Goal: Transaction & Acquisition: Obtain resource

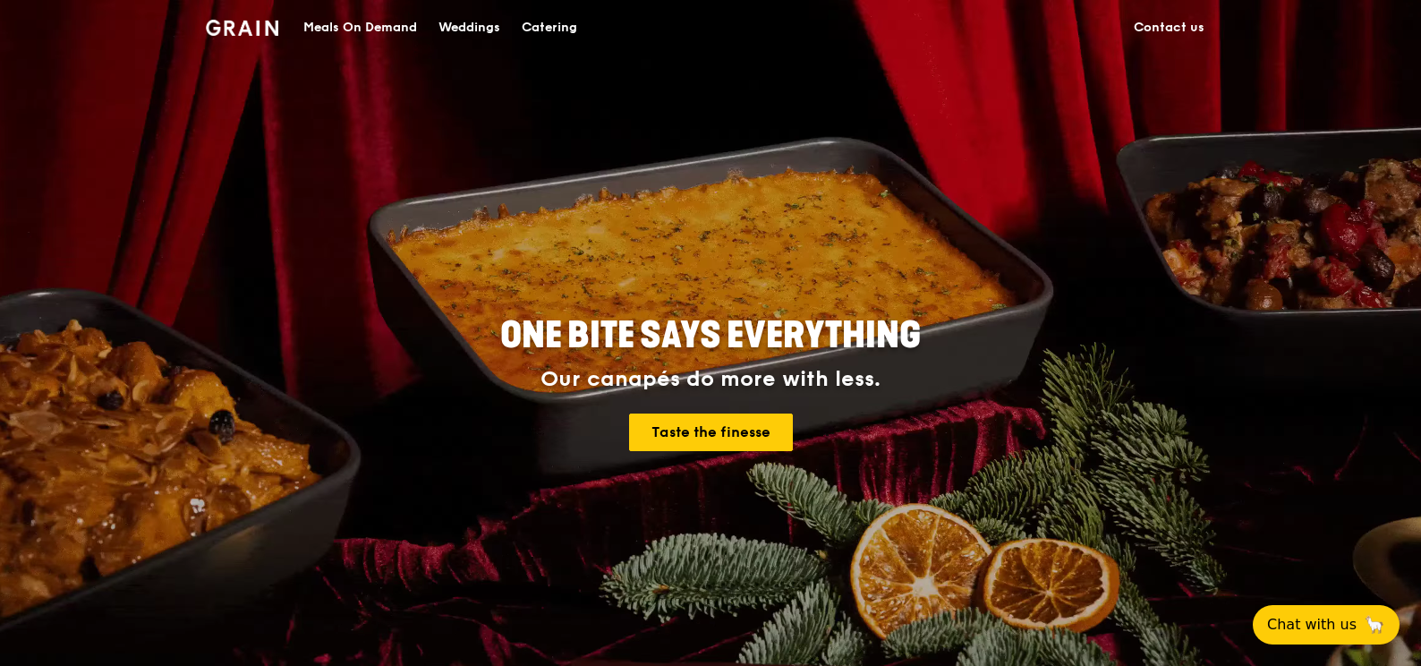
click at [569, 32] on div "Catering" at bounding box center [549, 28] width 55 height 54
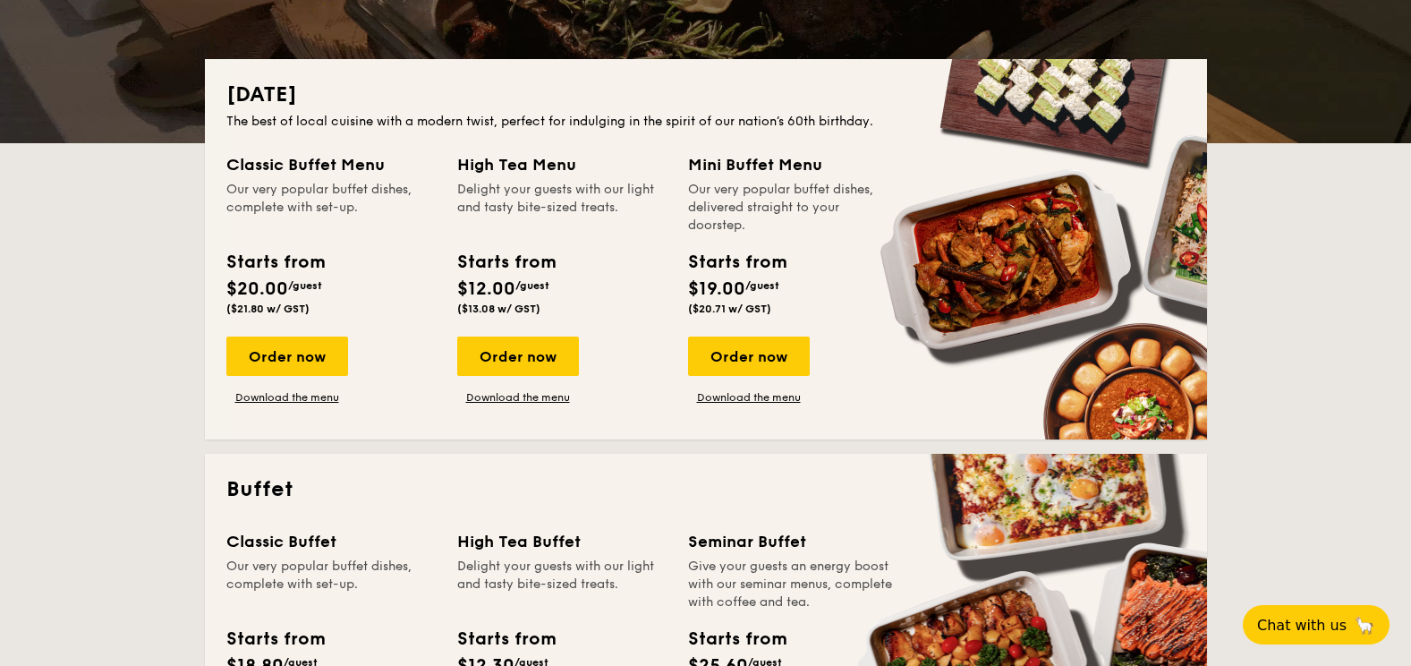
scroll to position [716, 0]
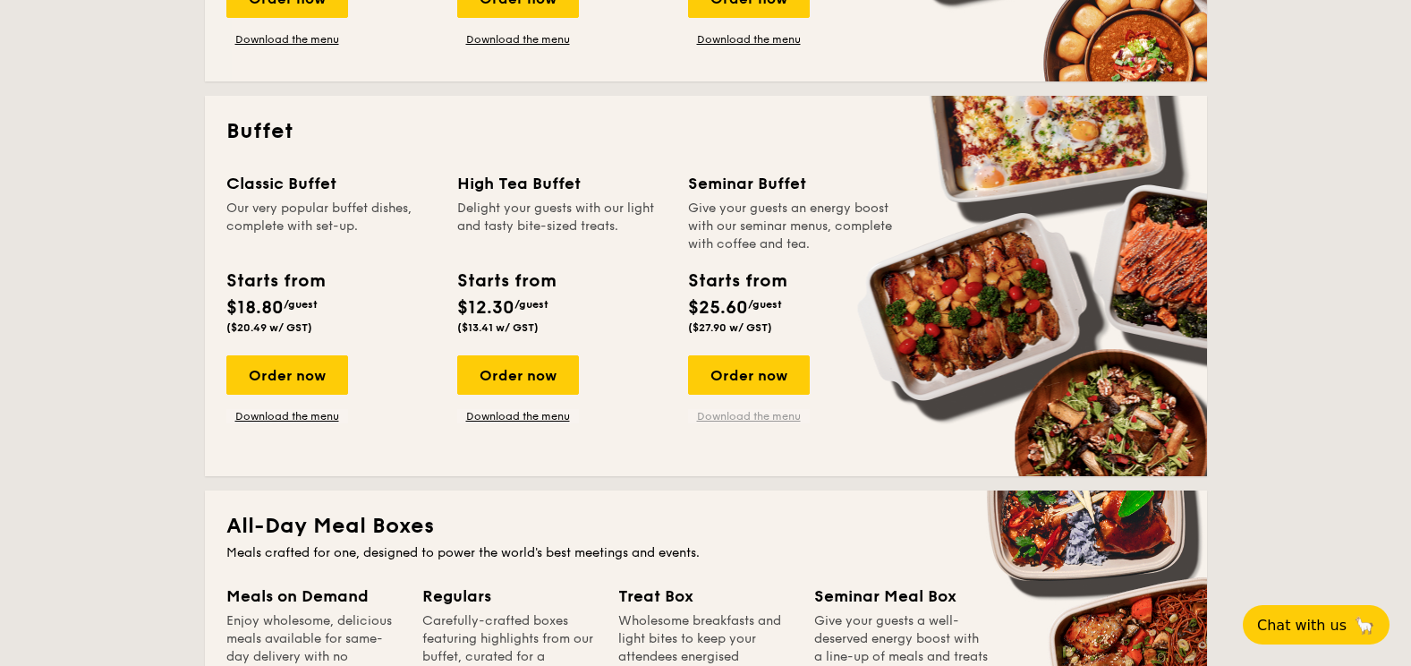
click at [735, 411] on link "Download the menu" at bounding box center [749, 416] width 122 height 14
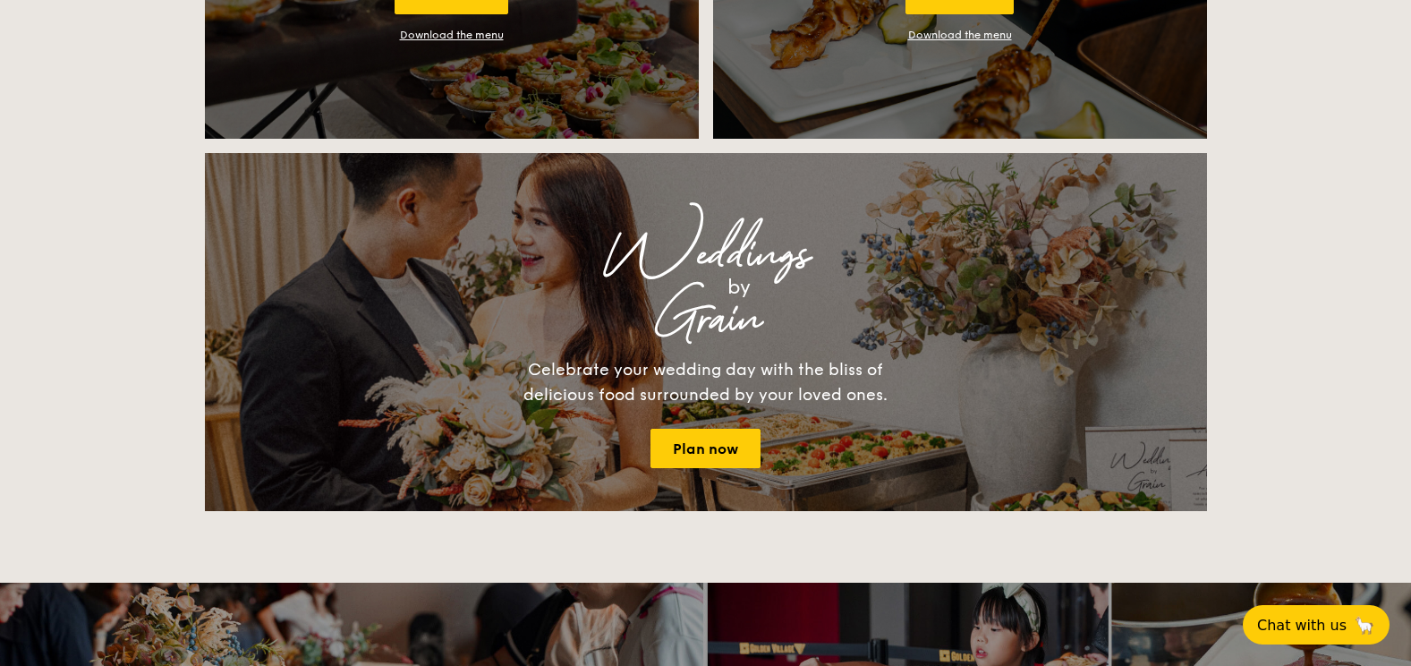
scroll to position [1968, 0]
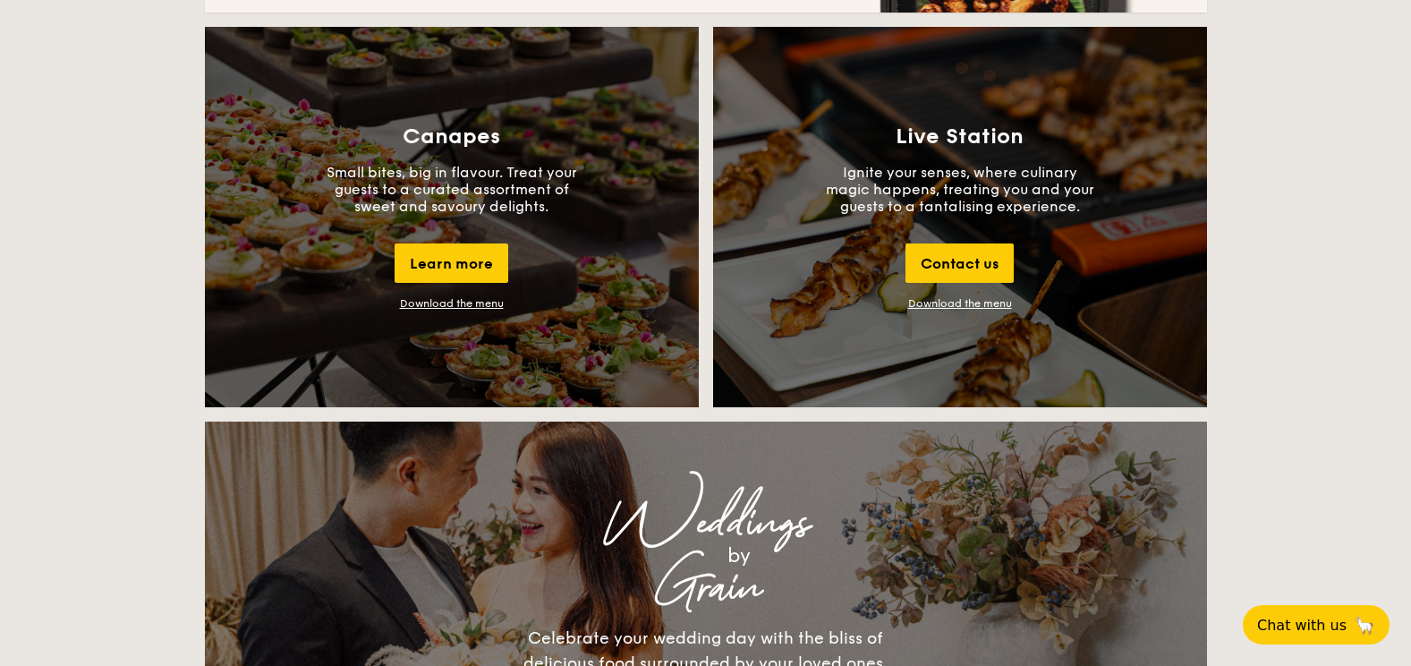
click at [448, 299] on div "Download the menu" at bounding box center [452, 303] width 104 height 13
